Goal: Task Accomplishment & Management: Use online tool/utility

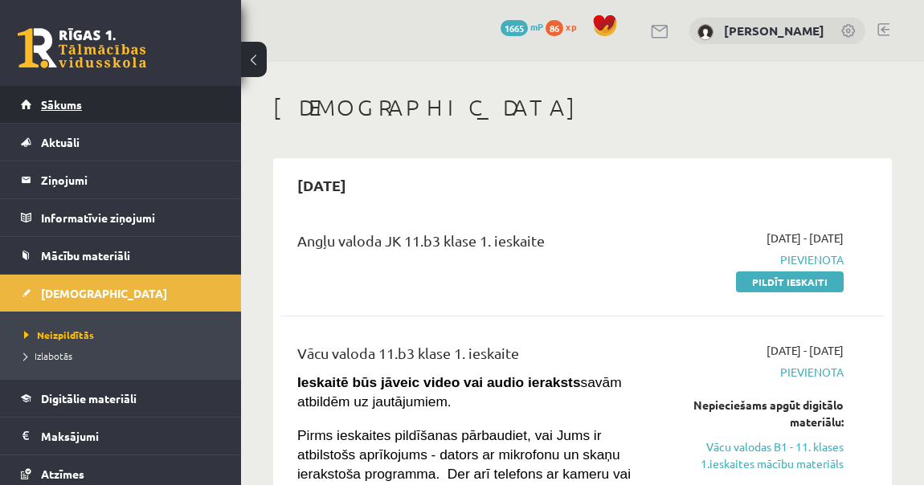
click at [43, 109] on span "Sākums" at bounding box center [61, 104] width 41 height 14
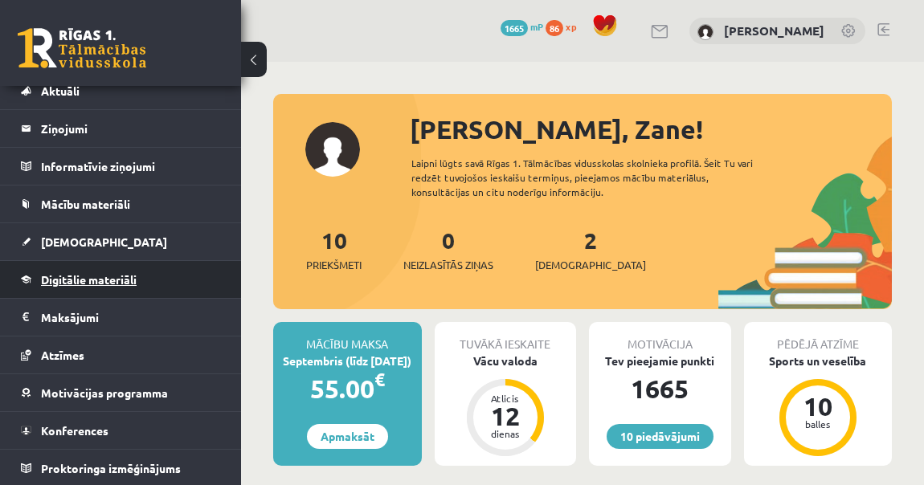
click at [95, 271] on link "Digitālie materiāli" at bounding box center [121, 279] width 200 height 37
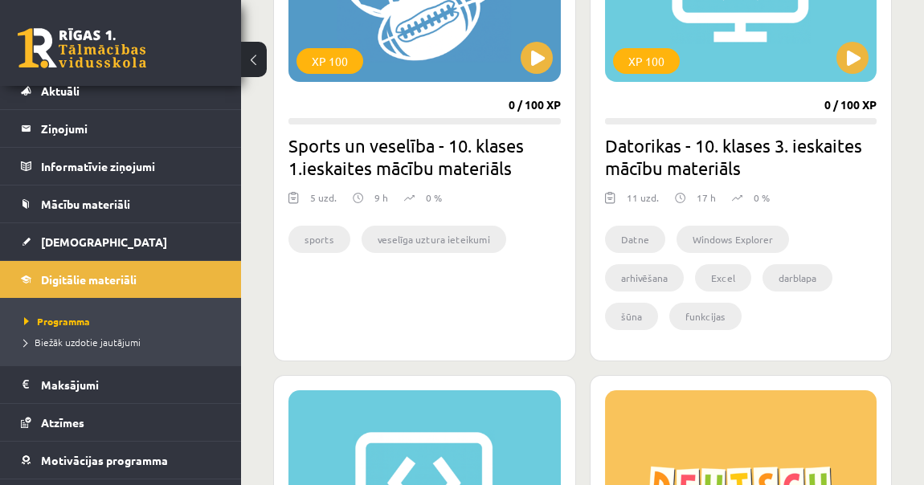
scroll to position [1825, 0]
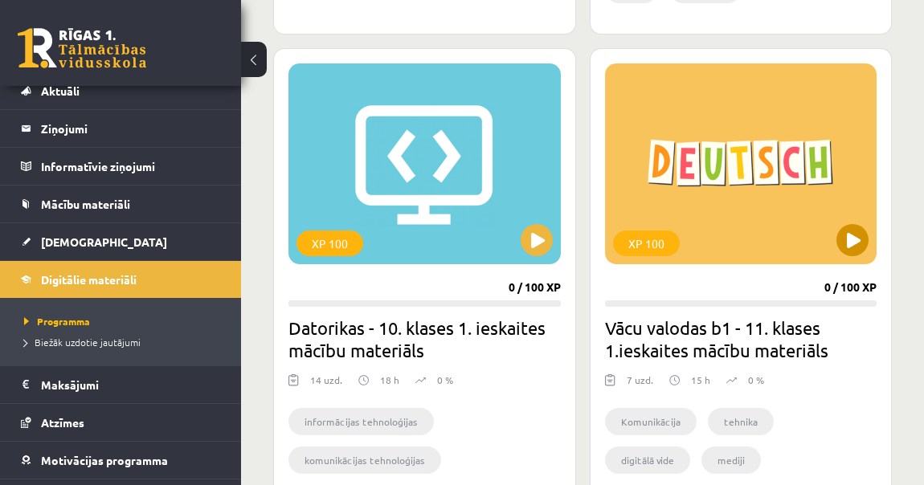
click at [837, 248] on div "XP 100" at bounding box center [741, 163] width 272 height 201
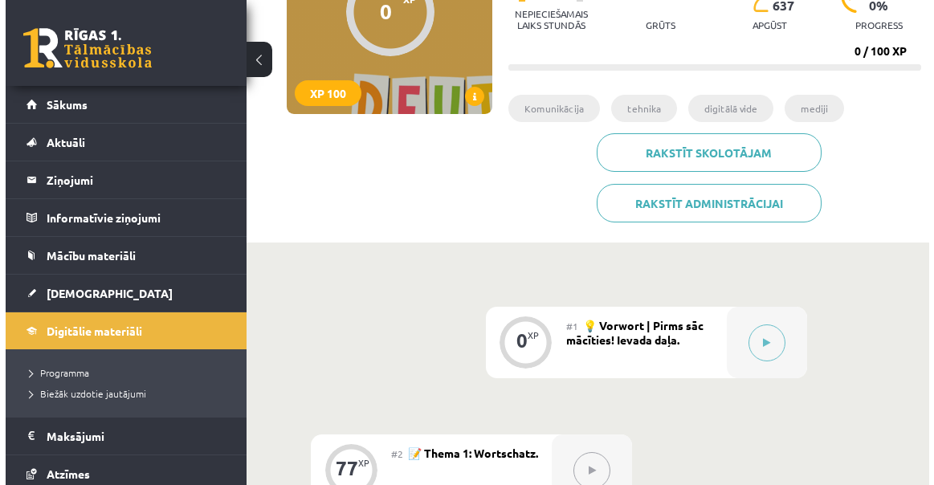
scroll to position [292, 0]
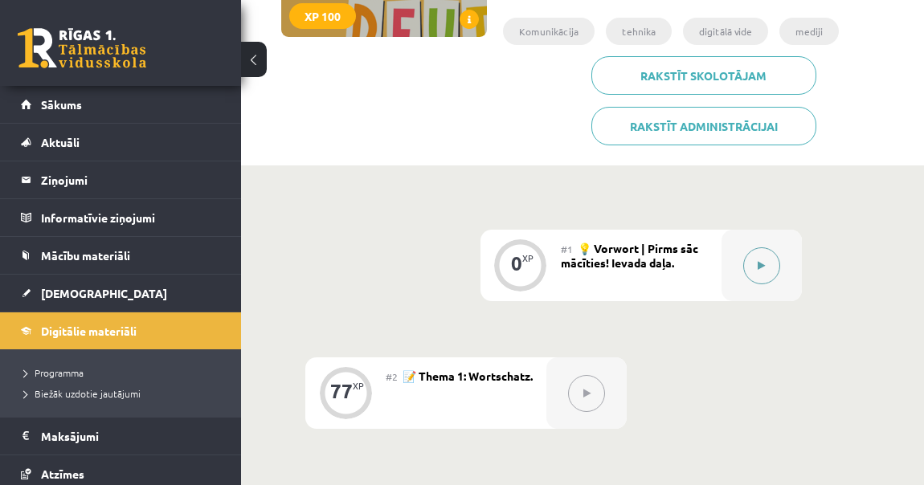
click at [765, 264] on button at bounding box center [761, 265] width 37 height 37
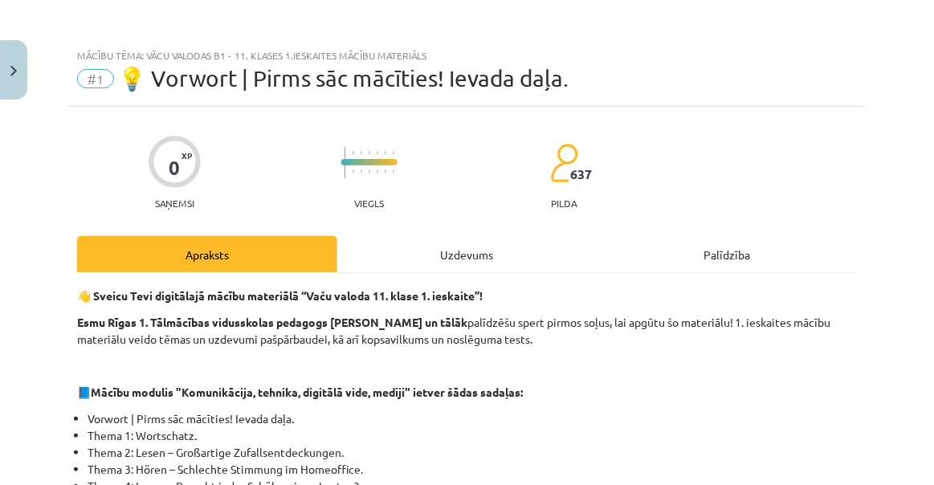
click at [458, 243] on div "Uzdevums" at bounding box center [467, 254] width 260 height 36
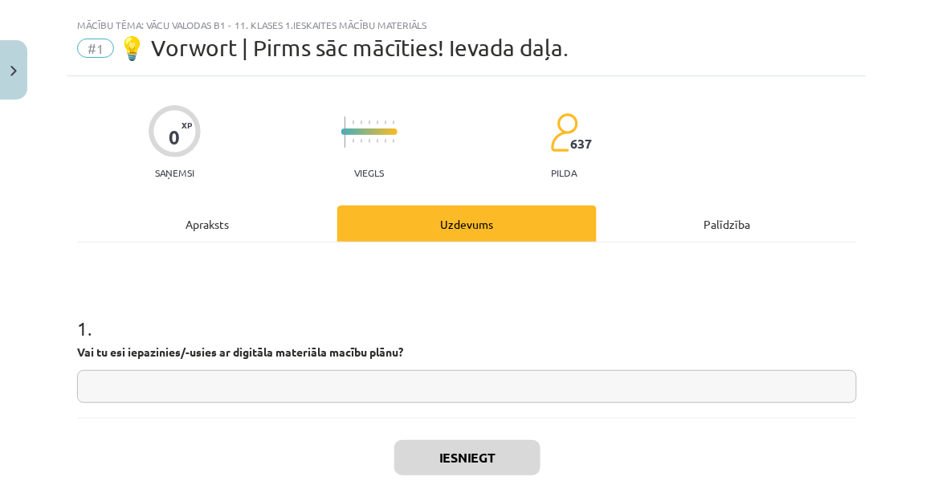
scroll to position [40, 0]
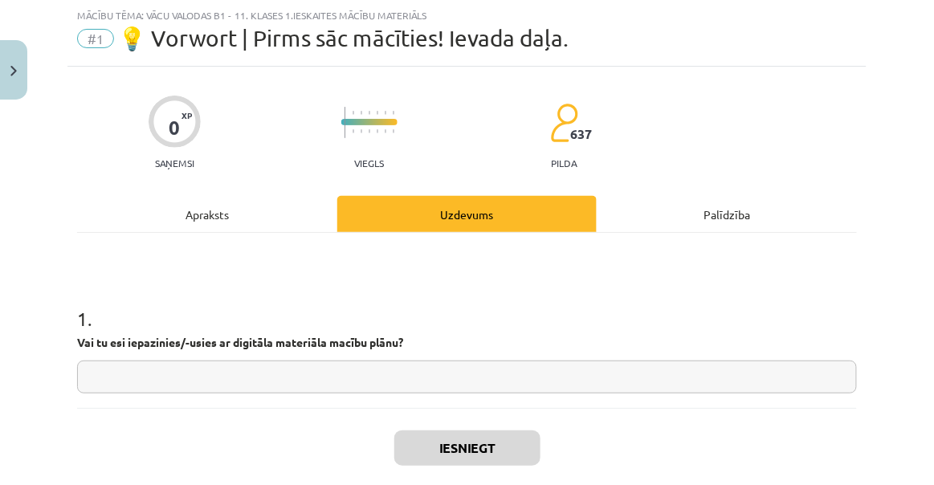
drag, startPoint x: 333, startPoint y: 371, endPoint x: 365, endPoint y: 385, distance: 34.2
click at [333, 371] on input "text" at bounding box center [467, 377] width 780 height 33
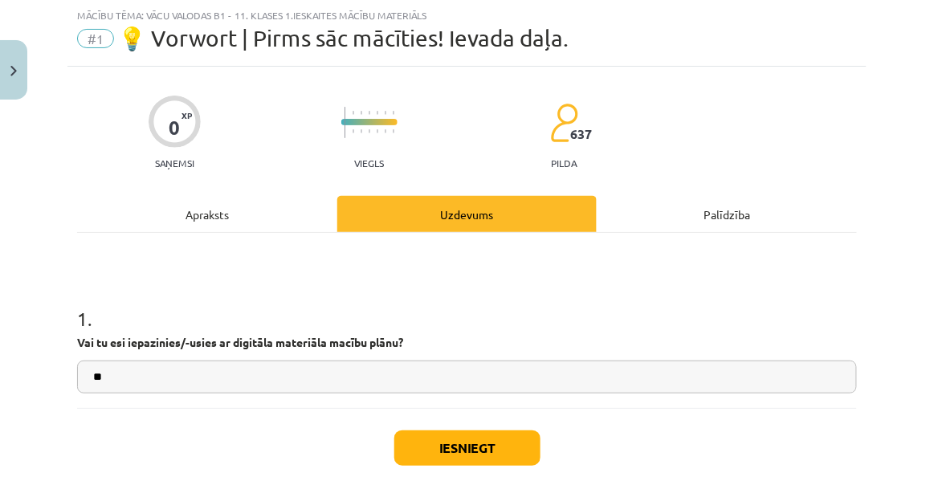
type input "**"
click at [451, 455] on button "Iesniegt" at bounding box center [467, 448] width 146 height 35
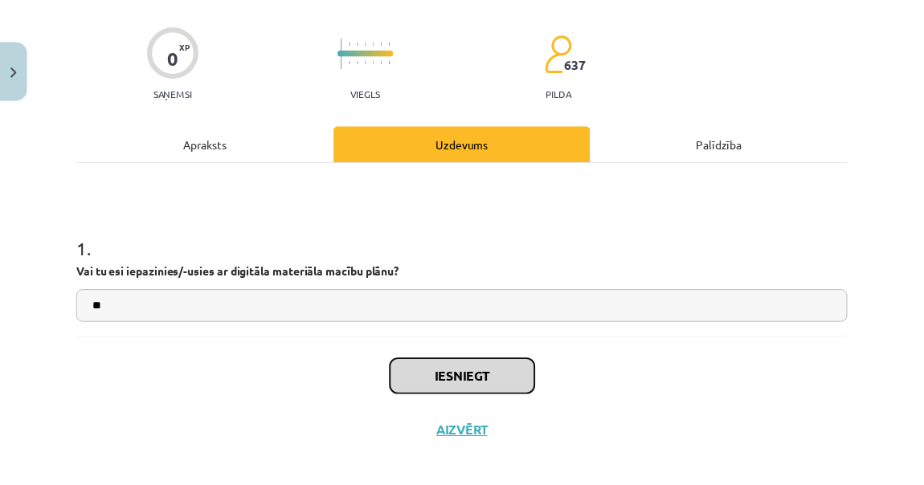
scroll to position [125, 0]
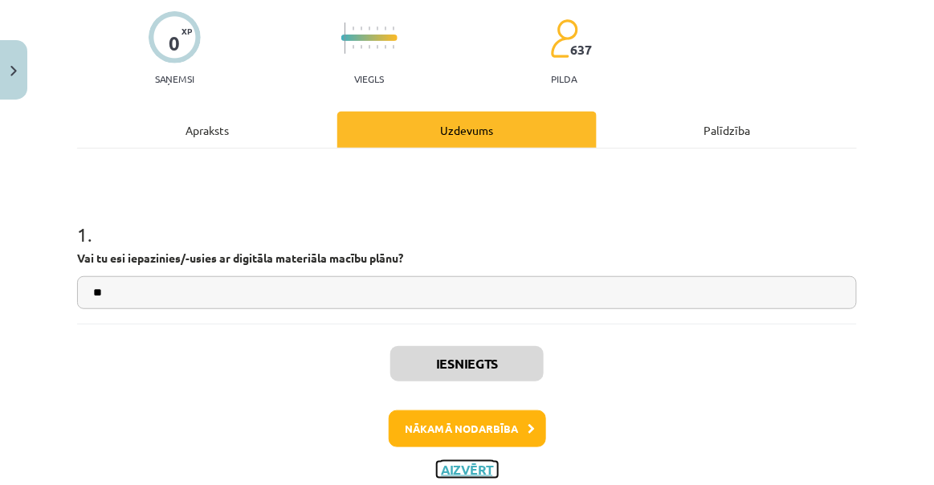
click at [478, 467] on button "Aizvērt" at bounding box center [467, 470] width 61 height 16
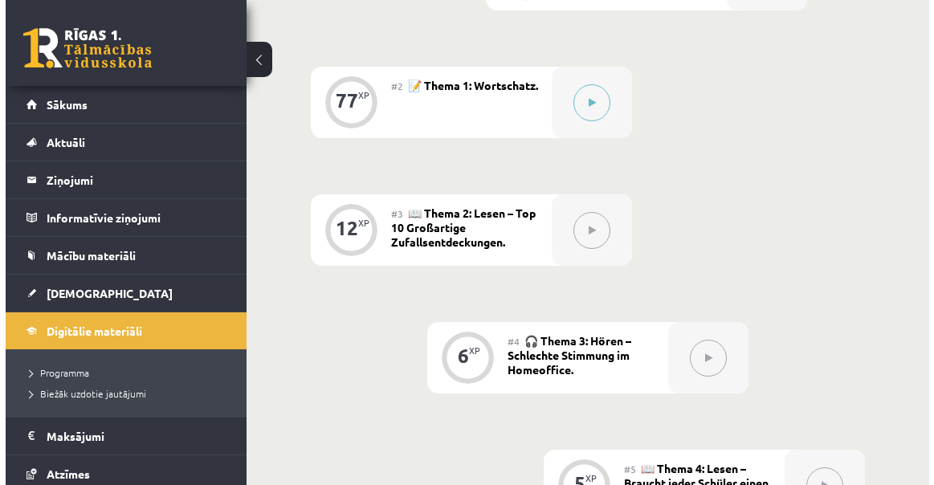
scroll to position [584, 0]
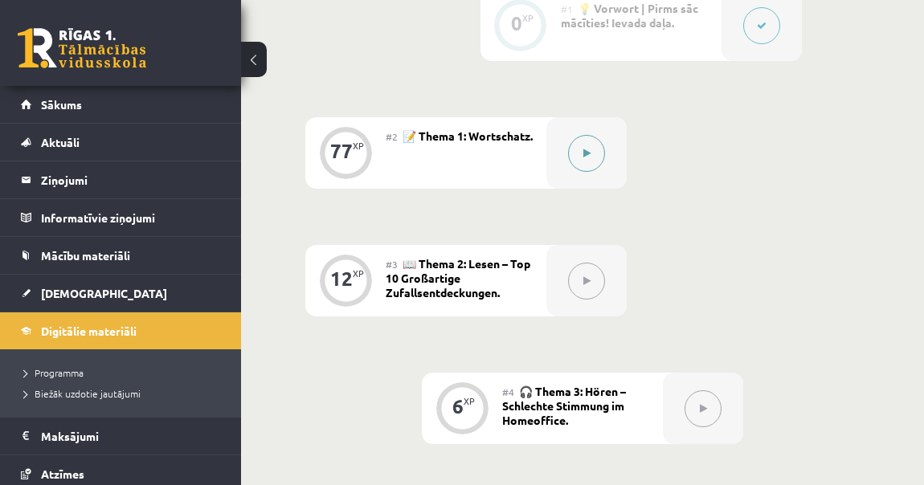
click at [577, 152] on button at bounding box center [586, 153] width 37 height 37
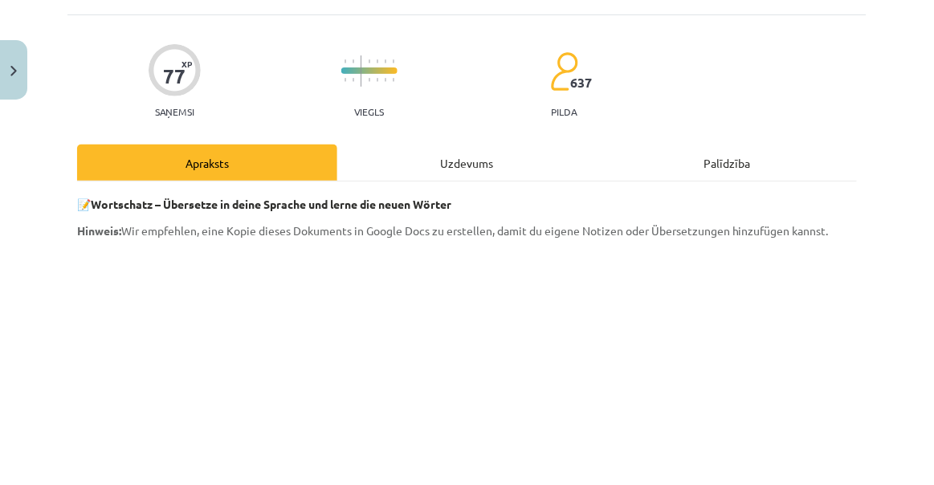
scroll to position [218, 0]
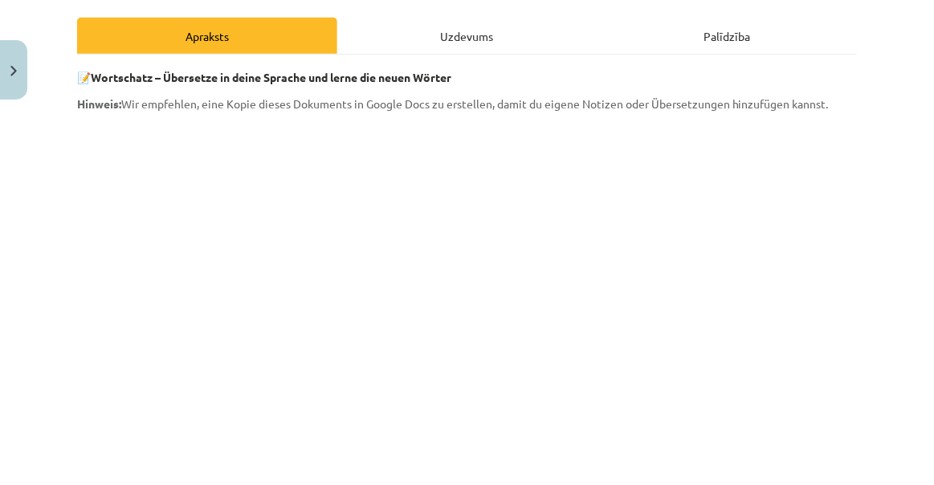
click at [463, 29] on div "Uzdevums" at bounding box center [467, 36] width 260 height 36
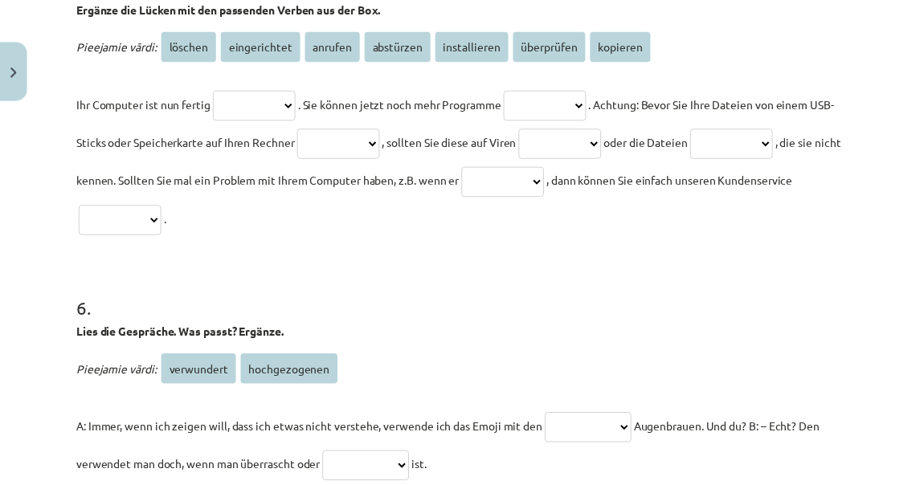
scroll to position [1792, 0]
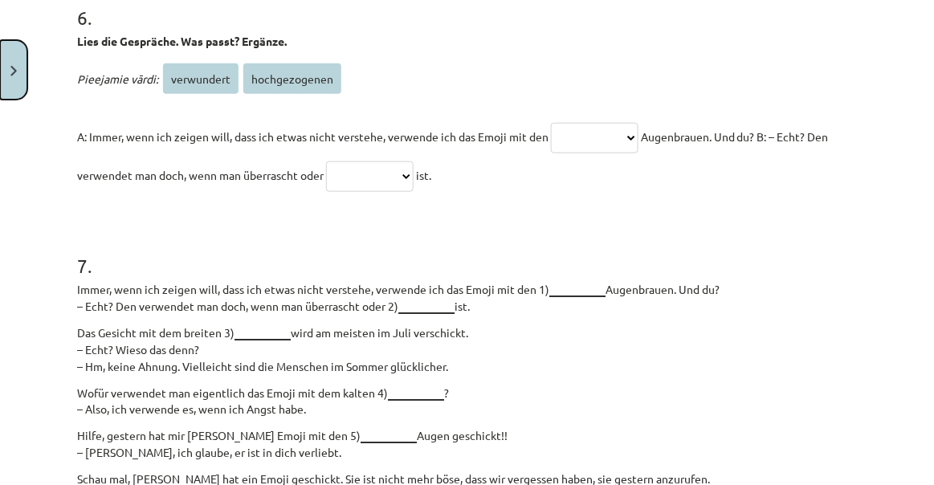
click at [16, 45] on button "Close" at bounding box center [13, 69] width 27 height 59
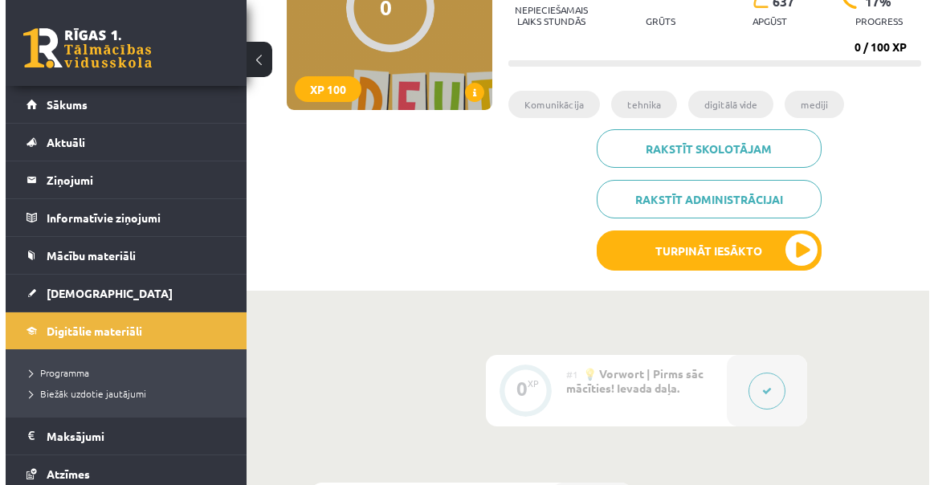
scroll to position [0, 0]
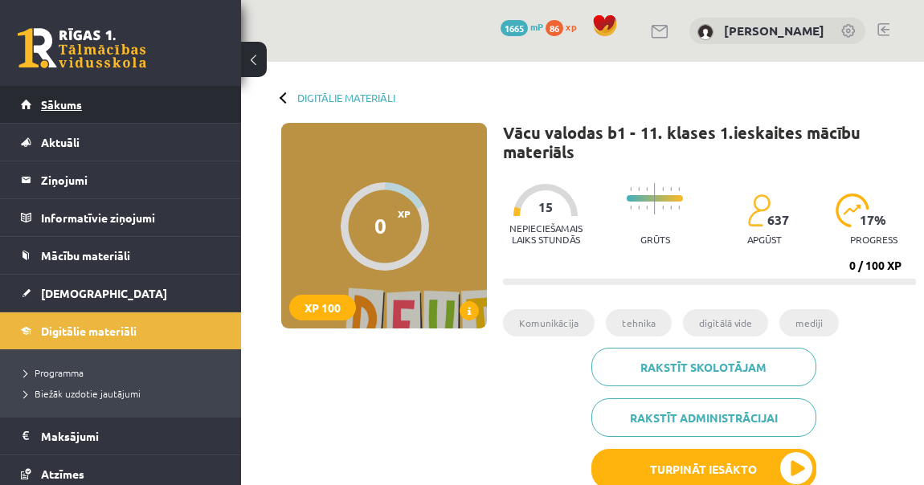
click at [55, 94] on link "Sākums" at bounding box center [121, 104] width 200 height 37
